Goal: Information Seeking & Learning: Check status

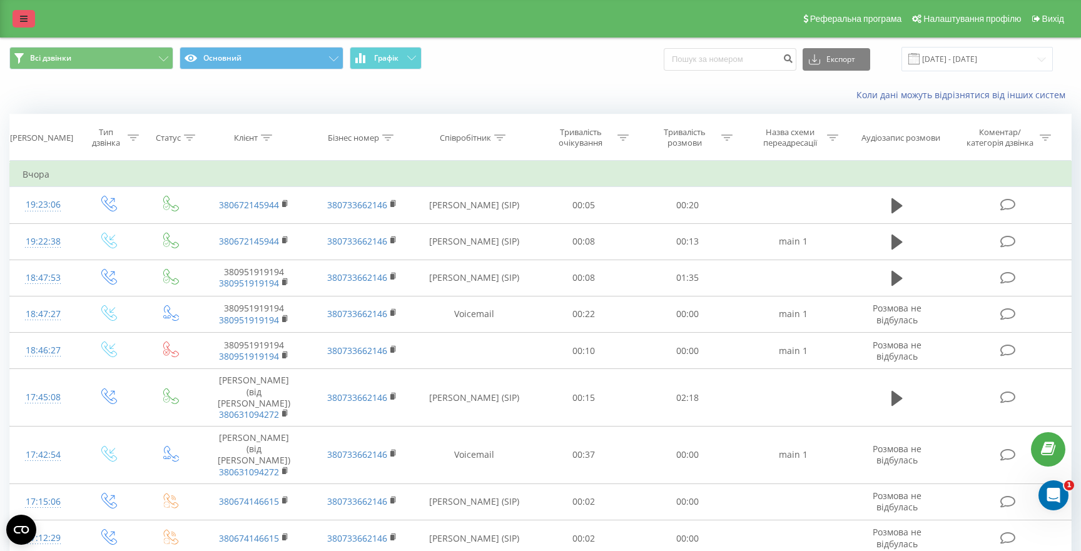
click at [26, 19] on icon at bounding box center [24, 18] width 8 height 9
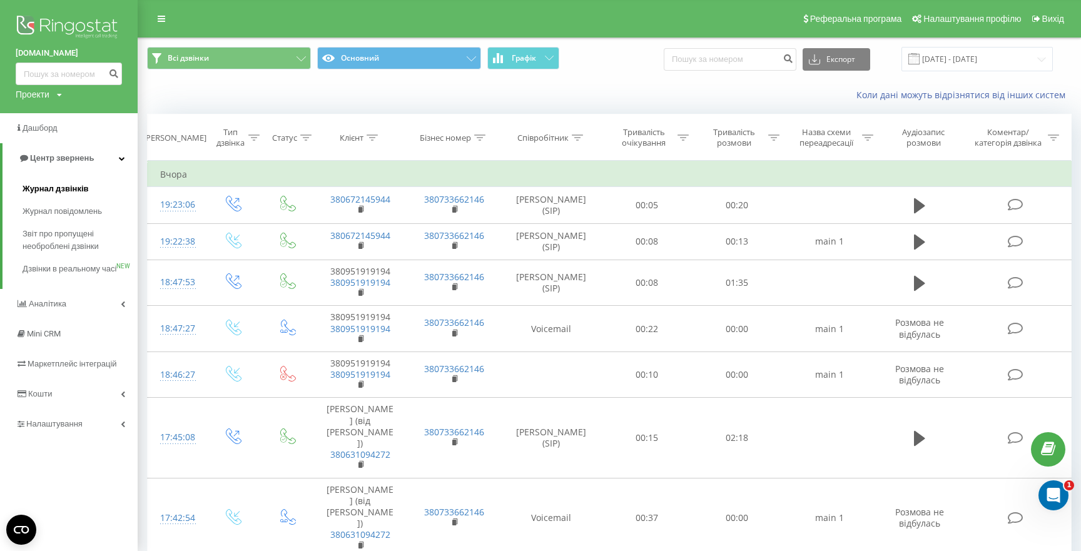
click at [59, 188] on span "Журнал дзвінків" at bounding box center [56, 189] width 66 height 13
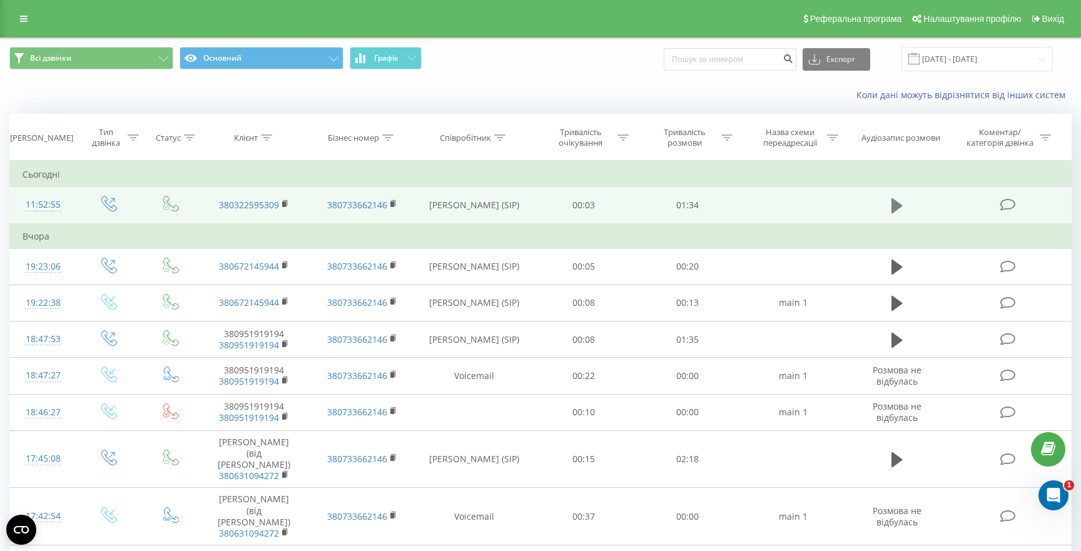
click at [896, 206] on icon at bounding box center [896, 205] width 11 height 15
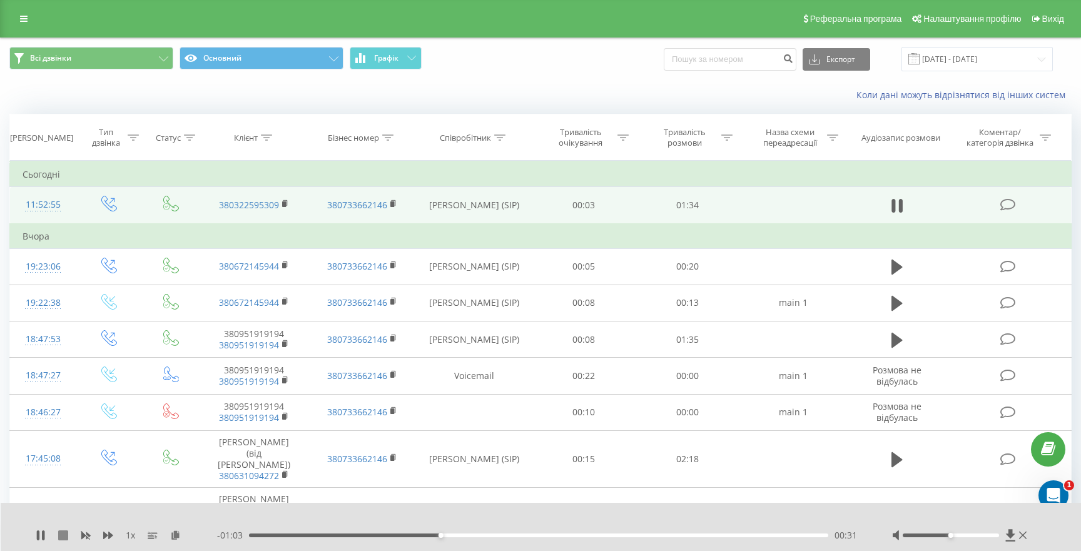
click at [61, 539] on icon at bounding box center [63, 535] width 10 height 10
click at [36, 537] on icon at bounding box center [41, 535] width 10 height 10
click at [84, 538] on icon at bounding box center [86, 535] width 10 height 10
click at [63, 536] on icon at bounding box center [63, 535] width 10 height 10
click at [131, 536] on span "1 x" at bounding box center [130, 535] width 9 height 13
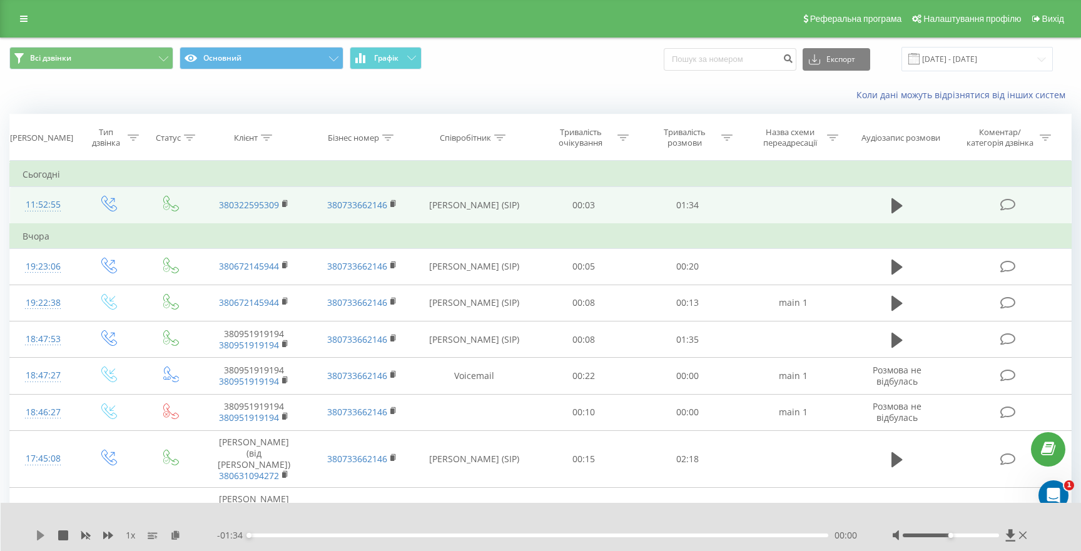
click at [38, 535] on icon at bounding box center [41, 535] width 8 height 10
click at [303, 532] on div "- 01:33 00:01 00:01" at bounding box center [539, 535] width 644 height 13
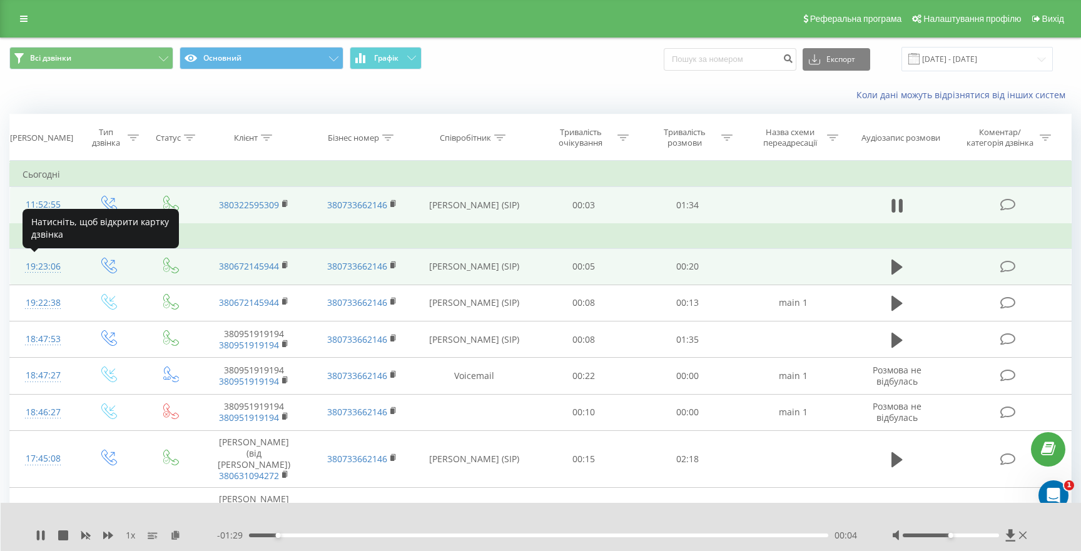
click at [48, 273] on div "19:23:06" at bounding box center [43, 267] width 41 height 24
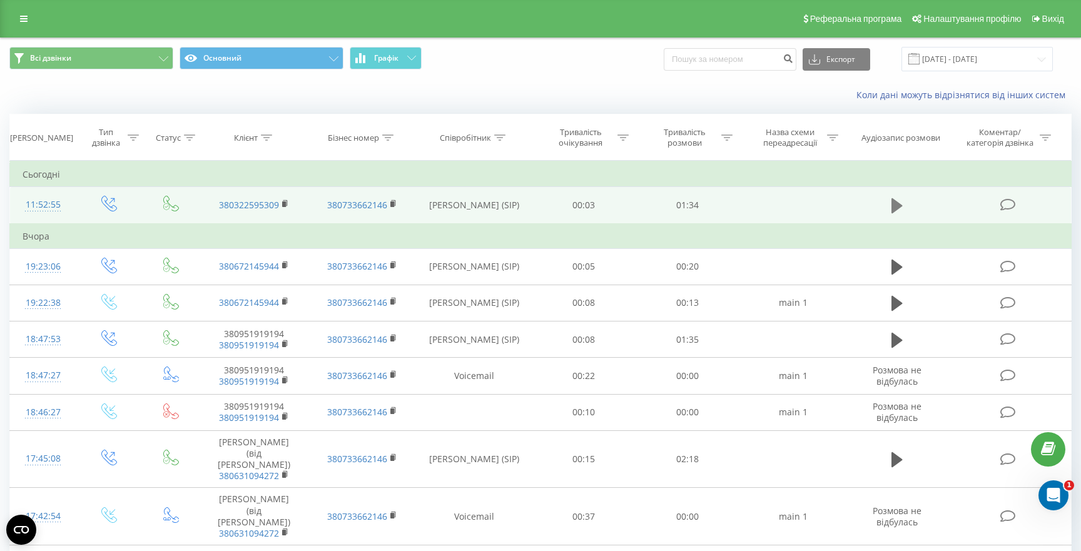
click at [894, 203] on icon at bounding box center [896, 205] width 11 height 15
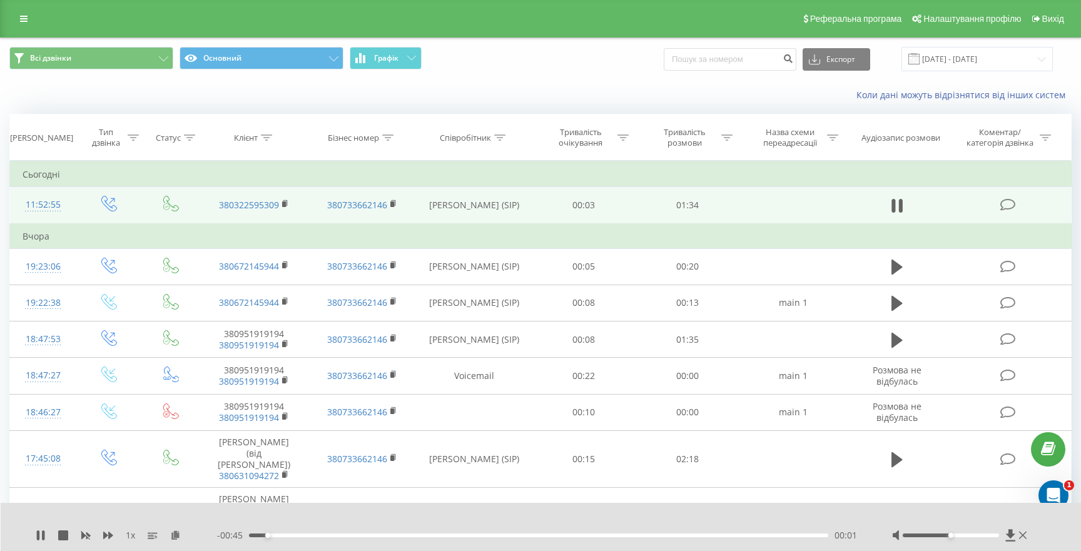
click at [321, 535] on div "00:01" at bounding box center [538, 536] width 579 height 4
click at [38, 537] on icon at bounding box center [38, 535] width 3 height 10
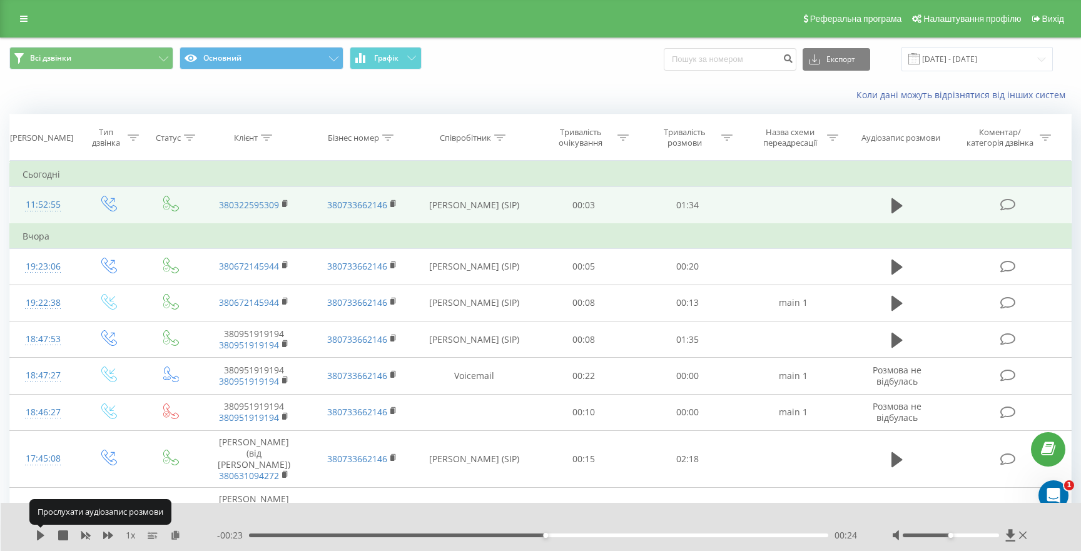
scroll to position [1, 0]
click at [39, 535] on icon at bounding box center [41, 535] width 8 height 10
click at [39, 535] on icon at bounding box center [41, 535] width 10 height 10
click at [39, 535] on icon at bounding box center [41, 535] width 8 height 10
click at [518, 534] on div "00:32" at bounding box center [538, 536] width 579 height 4
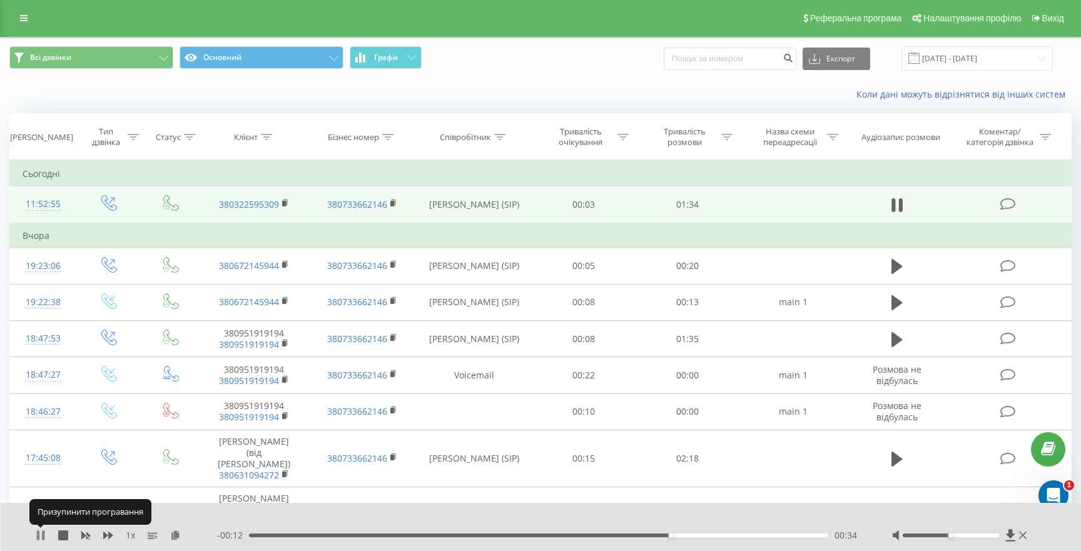
click at [39, 537] on icon at bounding box center [41, 535] width 10 height 10
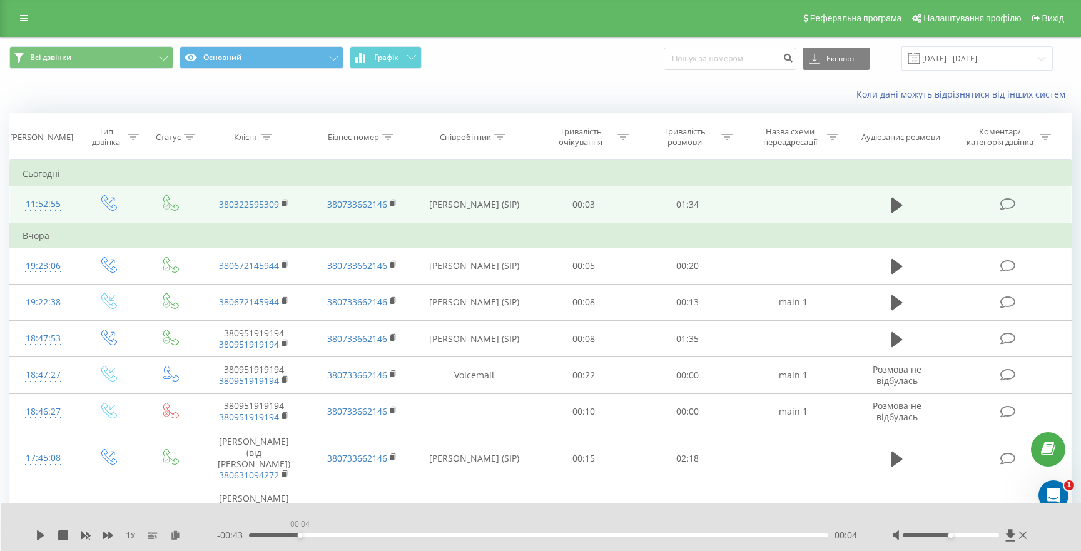
click at [300, 535] on div "00:04" at bounding box center [538, 536] width 579 height 4
click at [38, 538] on icon at bounding box center [41, 535] width 8 height 10
click at [40, 536] on icon at bounding box center [41, 535] width 10 height 10
